Goal: Navigation & Orientation: Find specific page/section

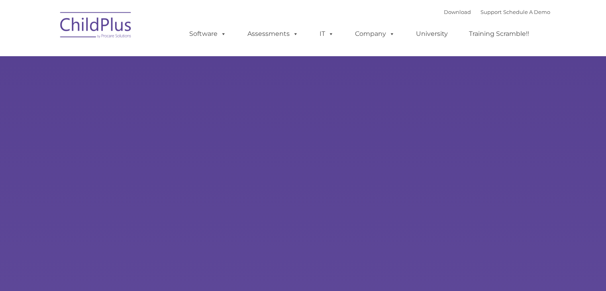
type input ""
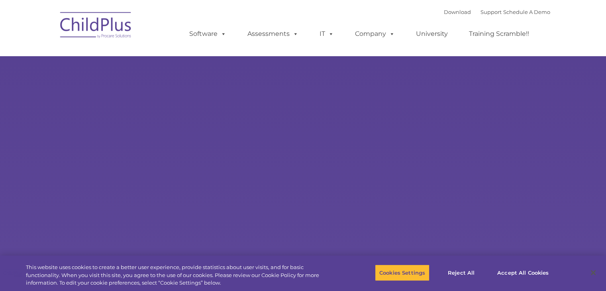
select select "MEDIUM"
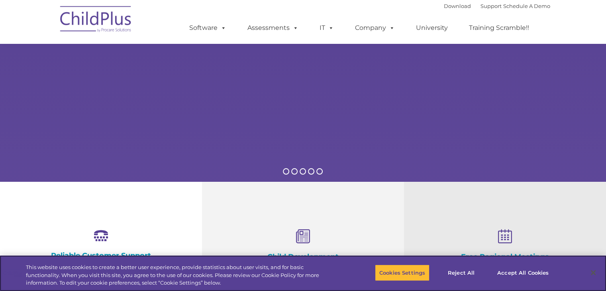
scroll to position [124, 0]
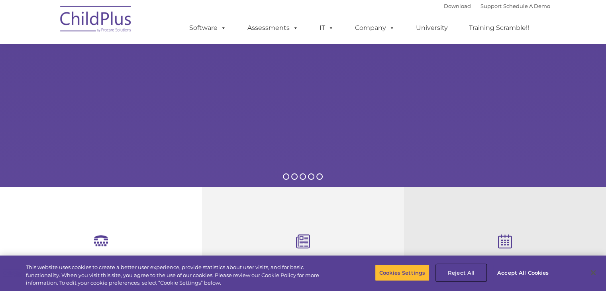
click at [458, 273] on button "Reject All" at bounding box center [461, 272] width 50 height 17
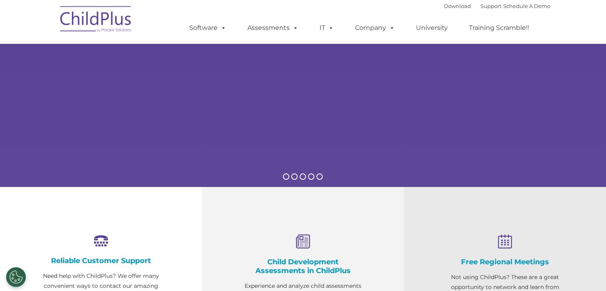
scroll to position [0, 0]
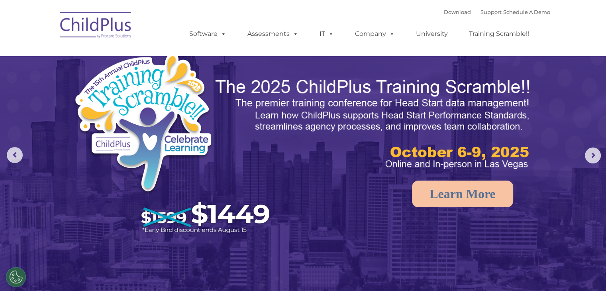
click at [113, 31] on img at bounding box center [96, 26] width 80 height 40
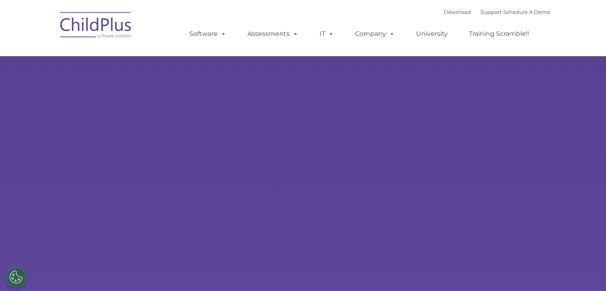
type input ""
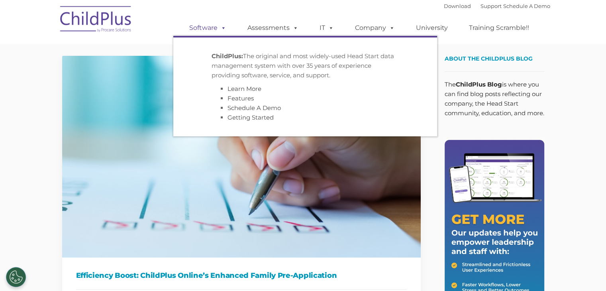
click at [212, 28] on link "Software" at bounding box center [207, 28] width 53 height 16
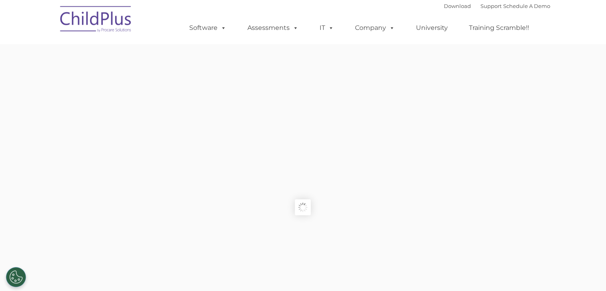
type input ""
